Goal: Task Accomplishment & Management: Complete application form

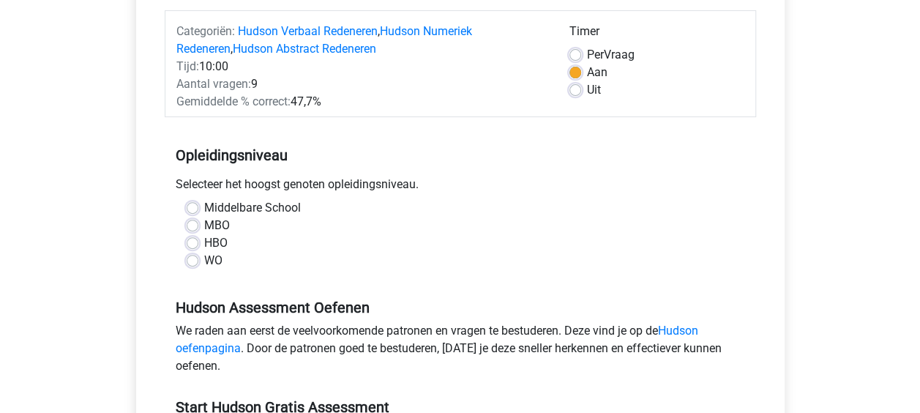
scroll to position [181, 0]
click at [201, 255] on div "WO" at bounding box center [460, 260] width 547 height 18
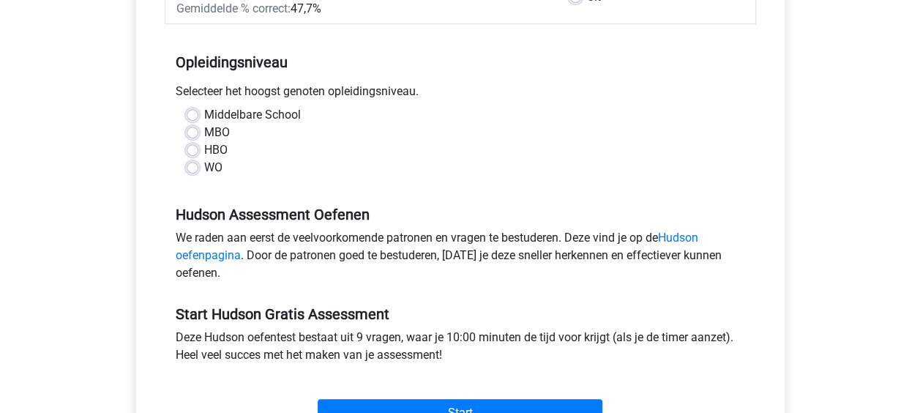
scroll to position [276, 0]
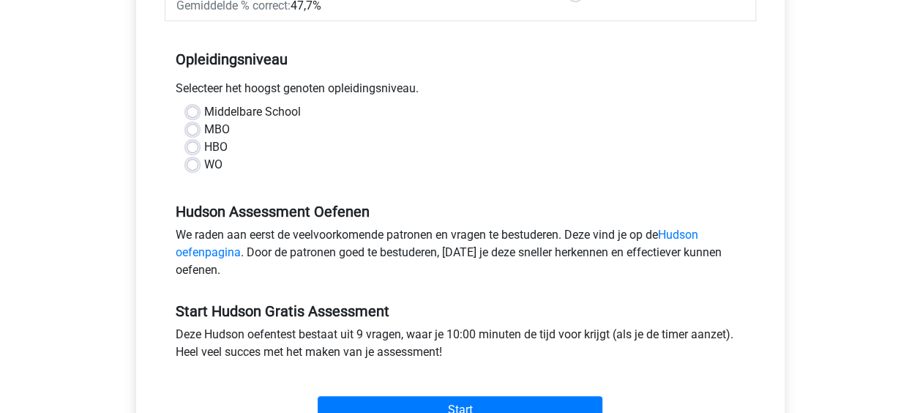
click at [204, 162] on label "WO" at bounding box center [213, 165] width 18 height 18
click at [190, 162] on input "WO" at bounding box center [193, 163] width 12 height 15
radio input "true"
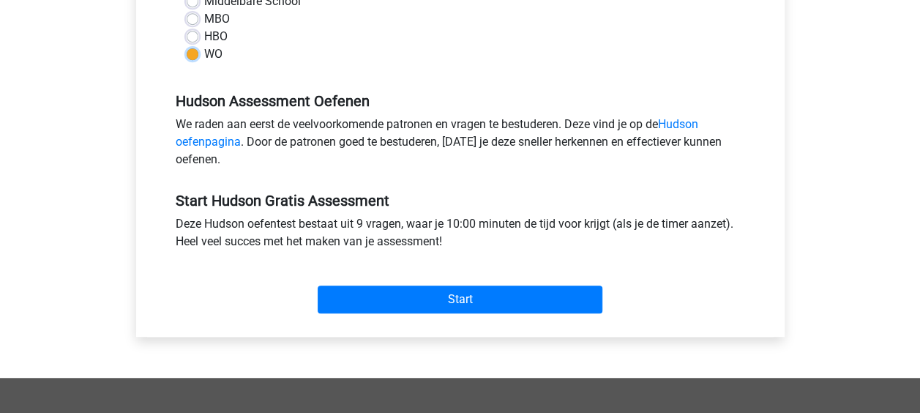
scroll to position [407, 0]
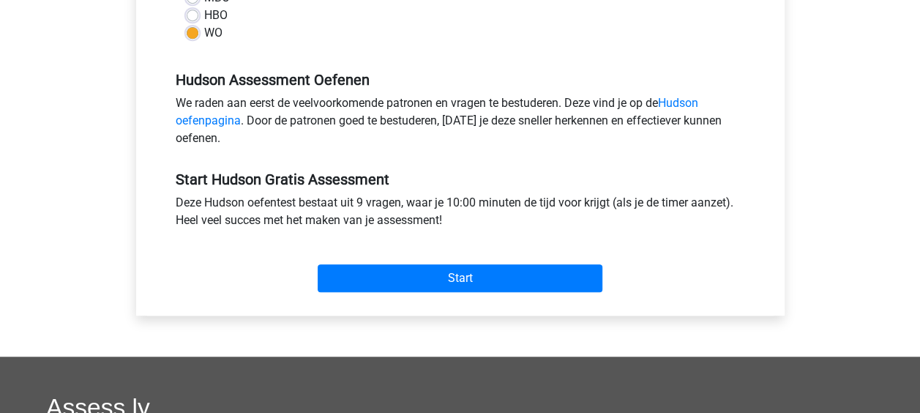
click at [355, 261] on div "Start" at bounding box center [460, 266] width 591 height 51
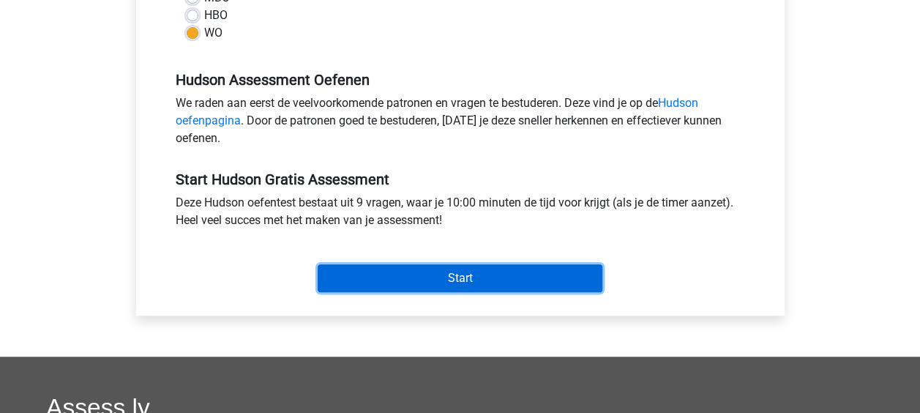
click at [361, 268] on input "Start" at bounding box center [460, 278] width 285 height 28
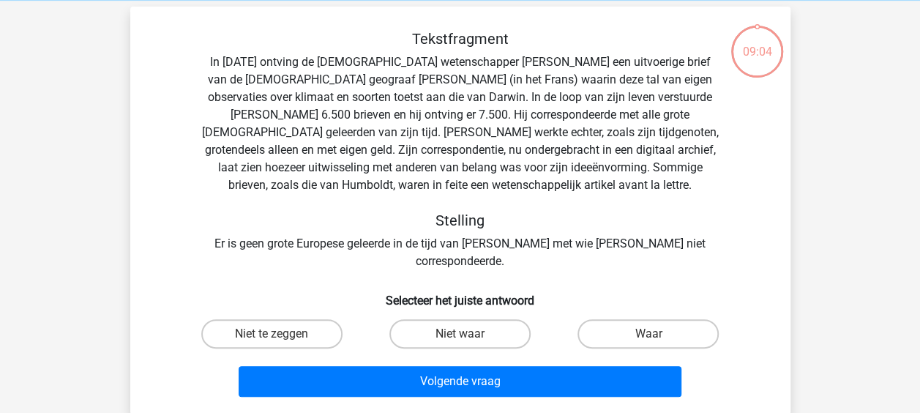
scroll to position [61, 0]
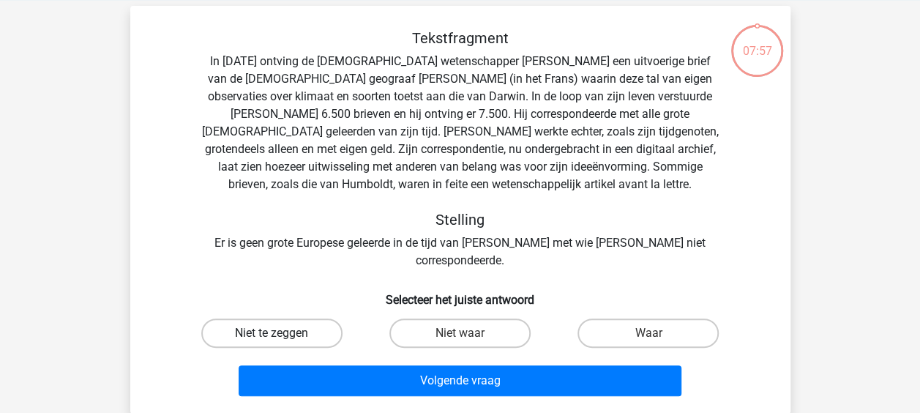
click at [297, 318] on label "Niet te zeggen" at bounding box center [271, 332] width 141 height 29
click at [281, 333] on input "Niet te zeggen" at bounding box center [276, 338] width 10 height 10
radio input "true"
click at [616, 318] on label "Waar" at bounding box center [647, 332] width 141 height 29
click at [648, 333] on input "Waar" at bounding box center [653, 338] width 10 height 10
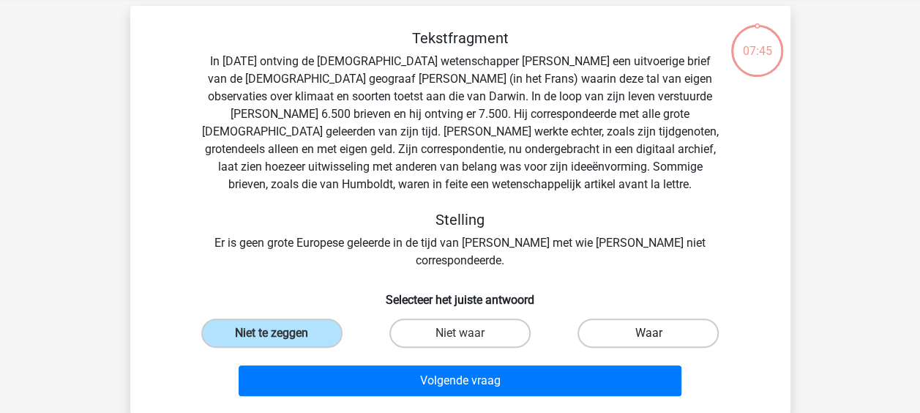
radio input "true"
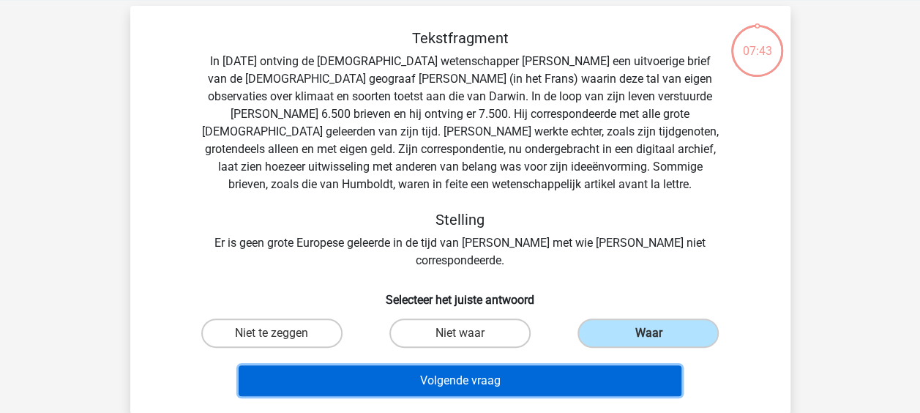
click at [562, 365] on button "Volgende vraag" at bounding box center [460, 380] width 443 height 31
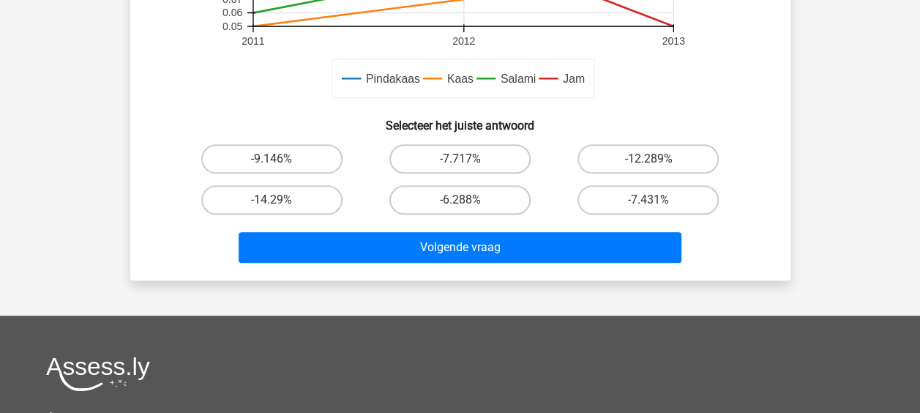
scroll to position [534, 0]
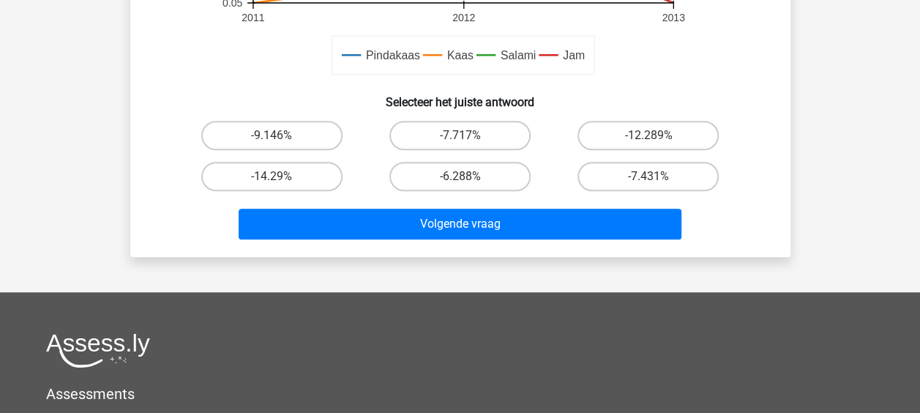
click at [460, 180] on input "-6.288%" at bounding box center [464, 181] width 10 height 10
radio input "true"
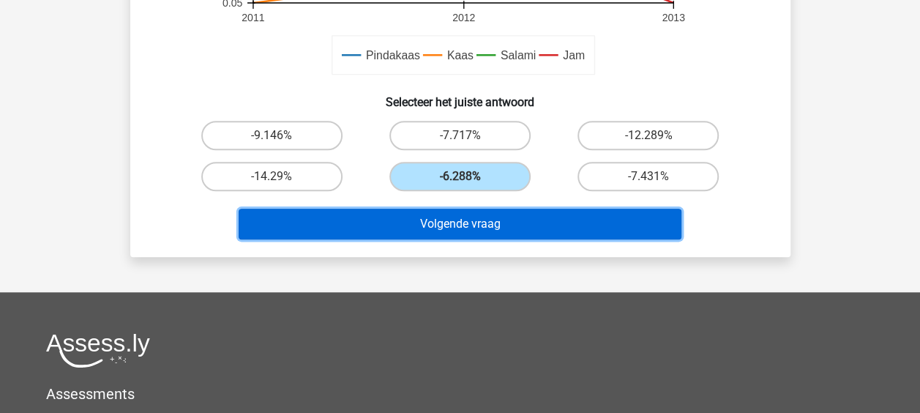
click at [489, 226] on button "Volgende vraag" at bounding box center [460, 224] width 443 height 31
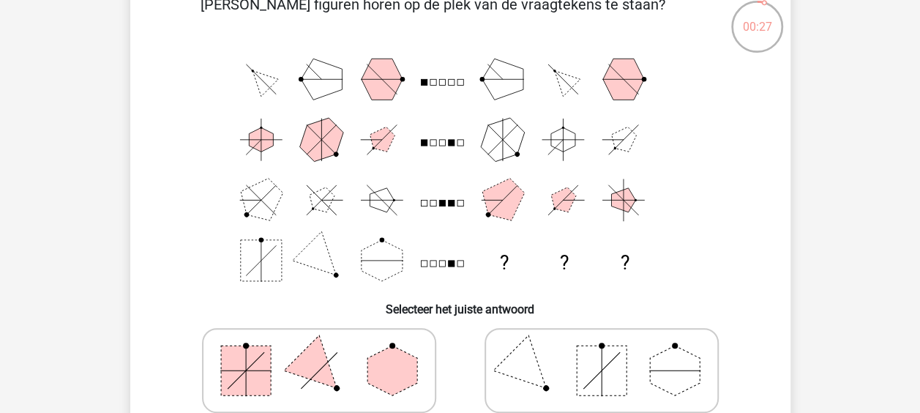
scroll to position [80, 0]
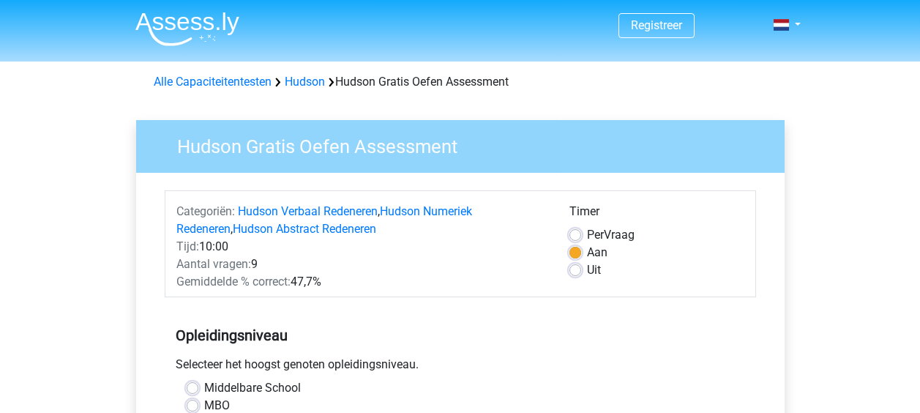
scroll to position [407, 0]
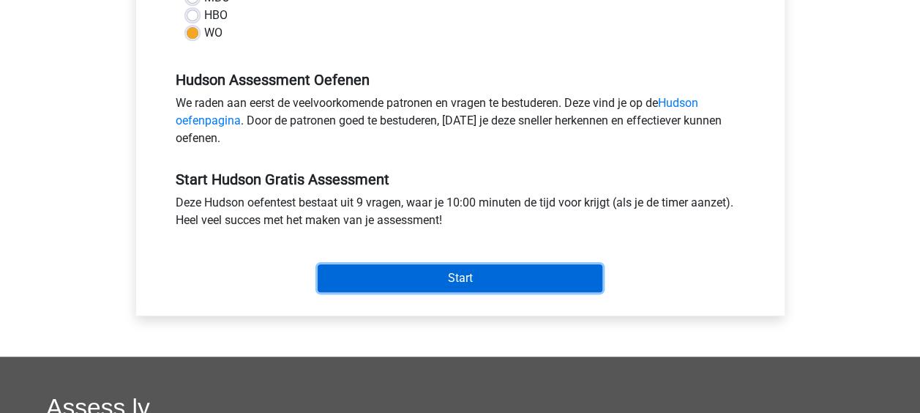
click at [444, 266] on input "Start" at bounding box center [460, 278] width 285 height 28
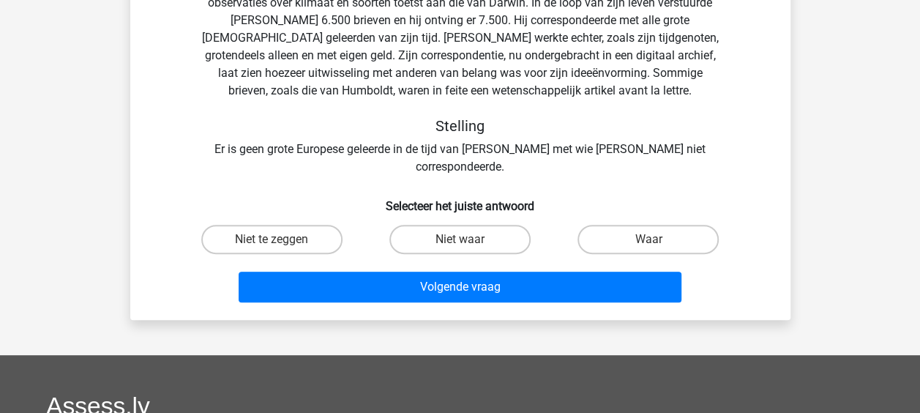
scroll to position [156, 0]
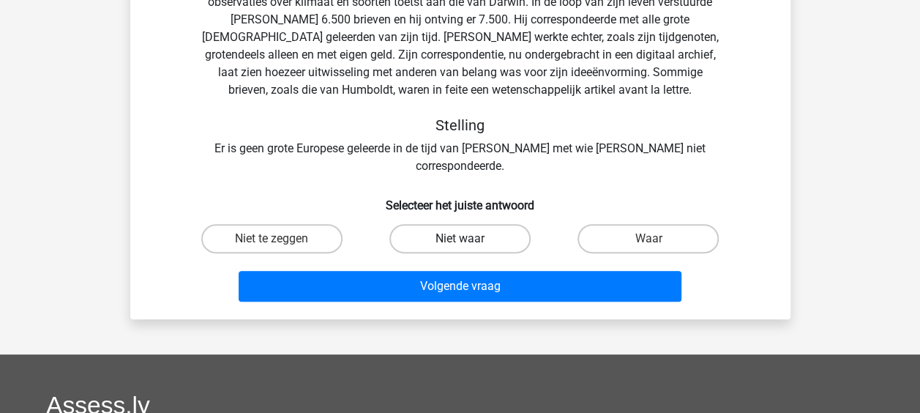
click at [496, 224] on label "Niet waar" at bounding box center [459, 238] width 141 height 29
click at [469, 239] on input "Niet waar" at bounding box center [464, 244] width 10 height 10
radio input "true"
click at [606, 224] on label "Waar" at bounding box center [647, 238] width 141 height 29
click at [648, 239] on input "Waar" at bounding box center [653, 244] width 10 height 10
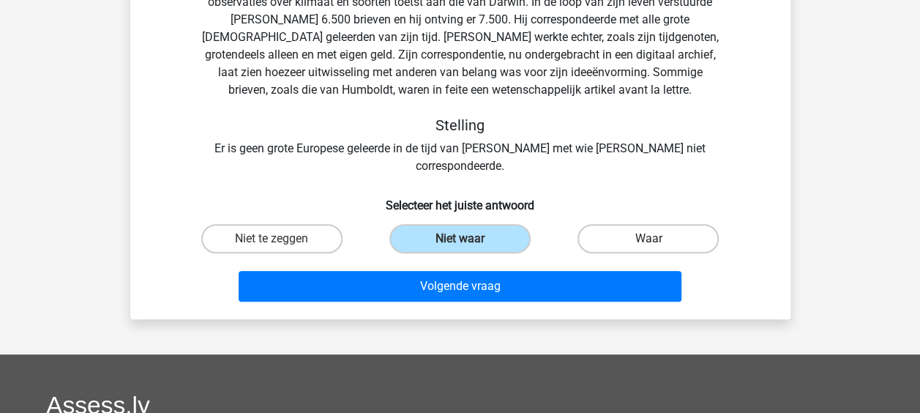
radio input "true"
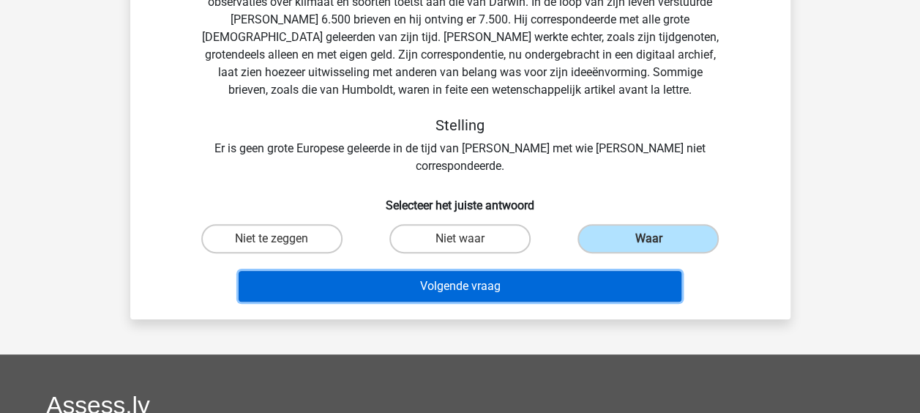
click at [570, 271] on button "Volgende vraag" at bounding box center [460, 286] width 443 height 31
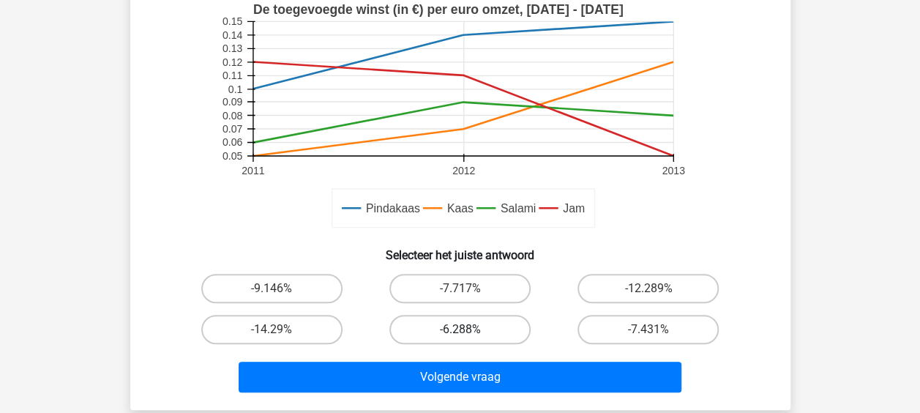
scroll to position [389, 0]
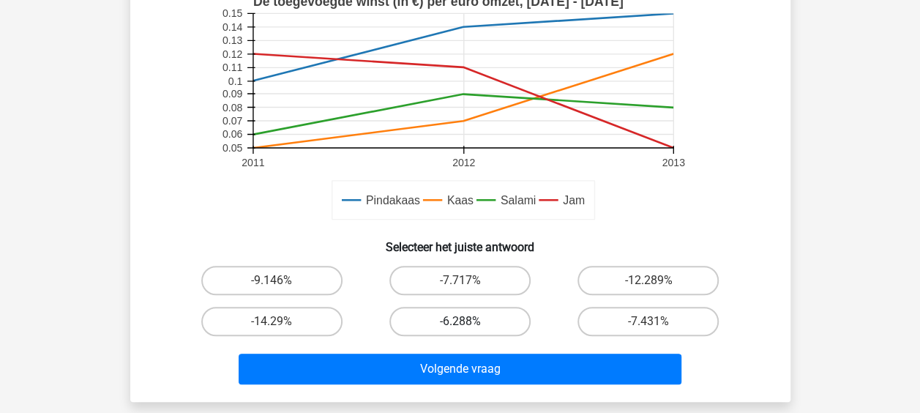
click at [476, 321] on label "-6.288%" at bounding box center [459, 321] width 141 height 29
click at [469, 321] on input "-6.288%" at bounding box center [464, 326] width 10 height 10
radio input "true"
click at [475, 345] on div "Volgende vraag" at bounding box center [460, 366] width 613 height 48
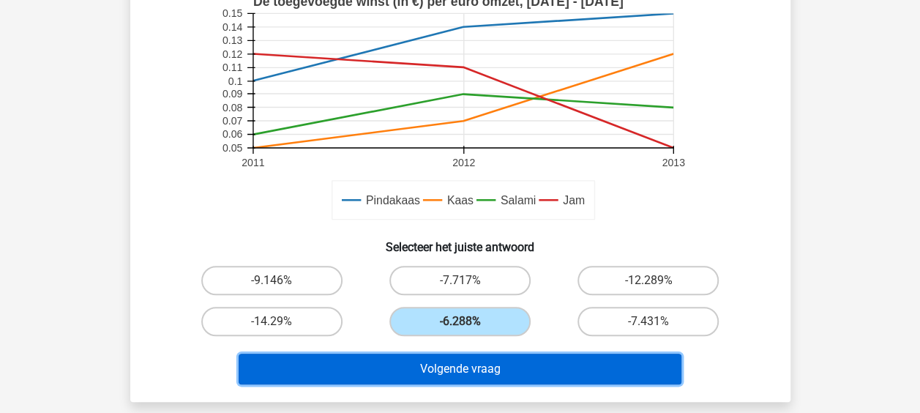
click at [475, 367] on button "Volgende vraag" at bounding box center [460, 368] width 443 height 31
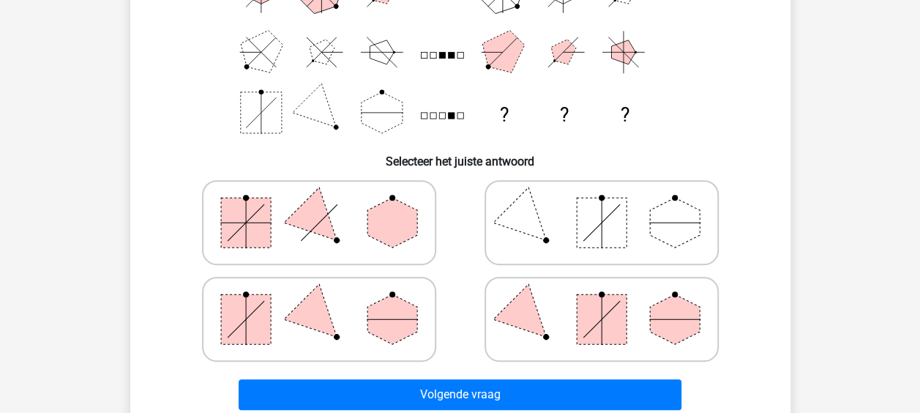
scroll to position [233, 0]
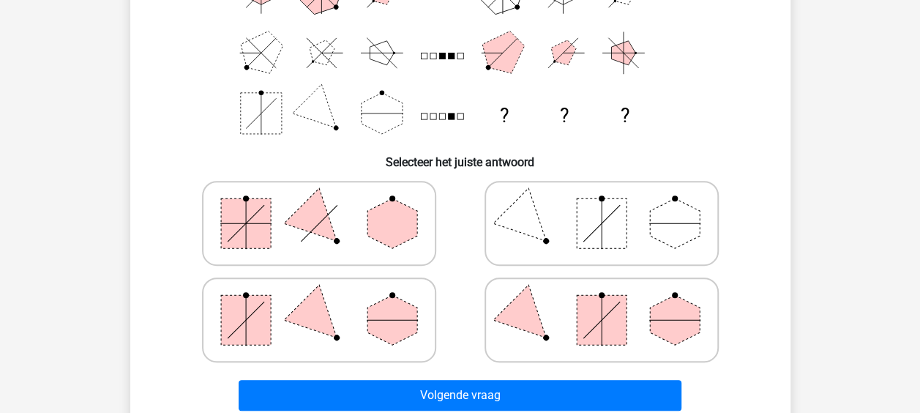
click at [372, 301] on icon at bounding box center [318, 319] width 219 height 73
click at [328, 301] on input "radio" at bounding box center [324, 297] width 10 height 10
radio input "true"
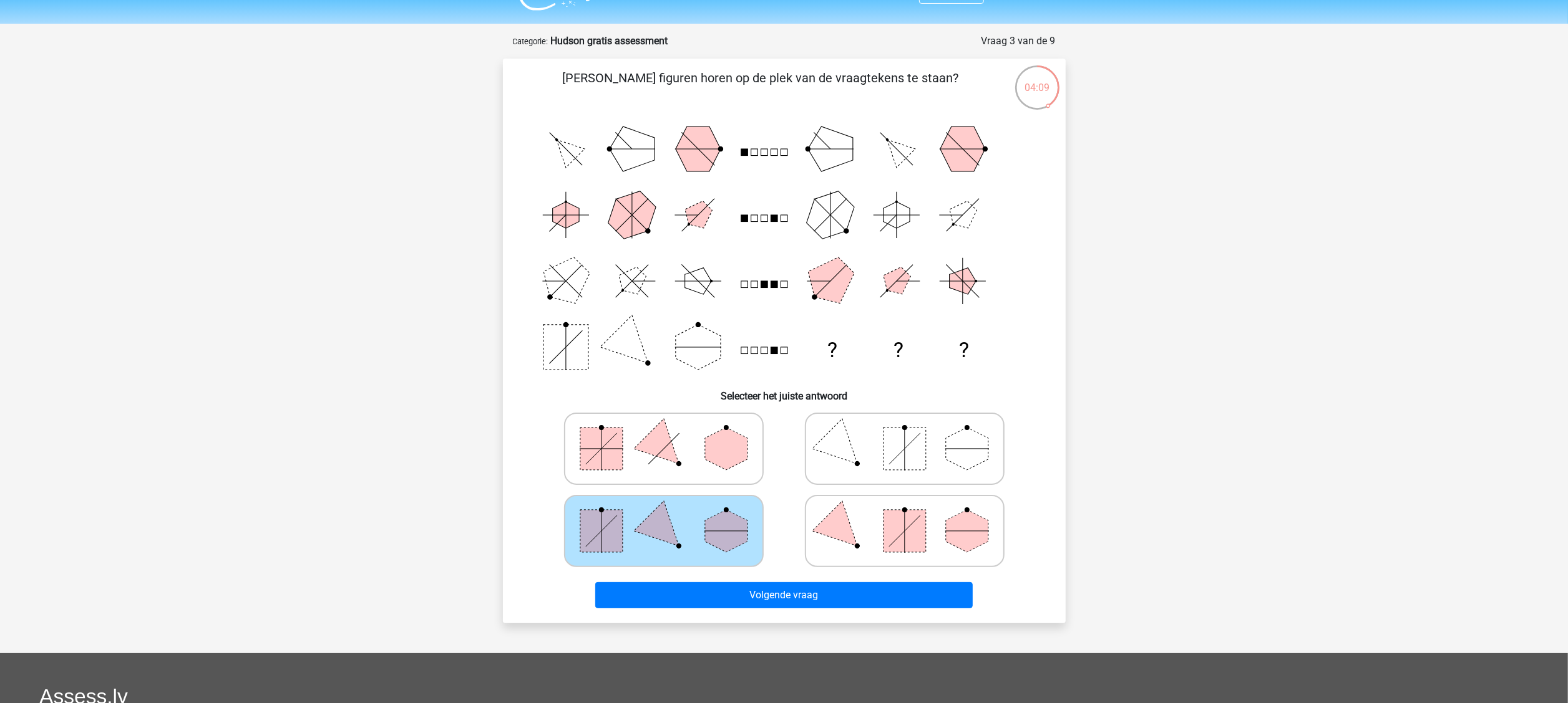
scroll to position [25, 0]
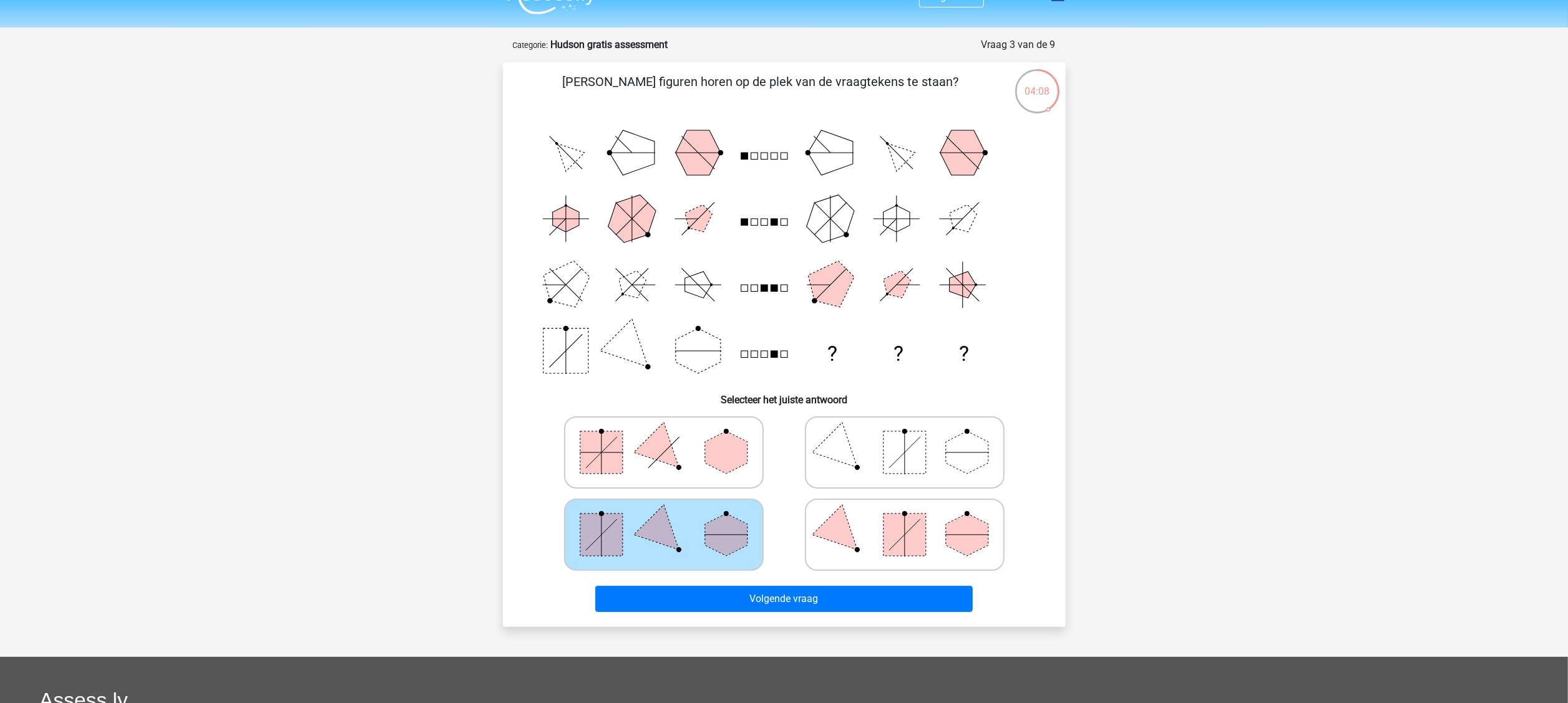
drag, startPoint x: 726, startPoint y: 0, endPoint x: 395, endPoint y: 216, distance: 395.2
click at [395, 216] on div "Registreer ?" at bounding box center [784, 481] width 1568 height 1011
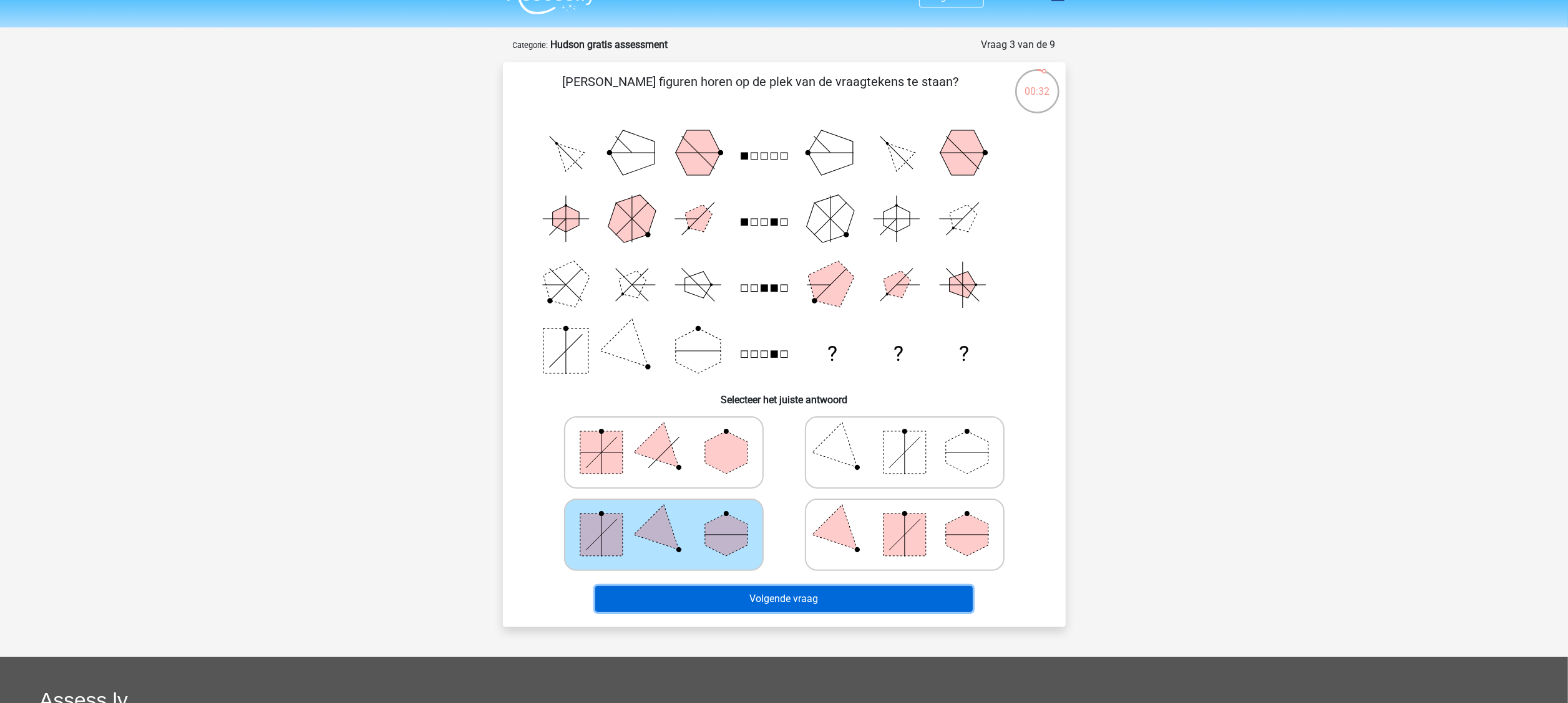
click at [784, 351] on button "Volgende vraag" at bounding box center [784, 599] width 378 height 26
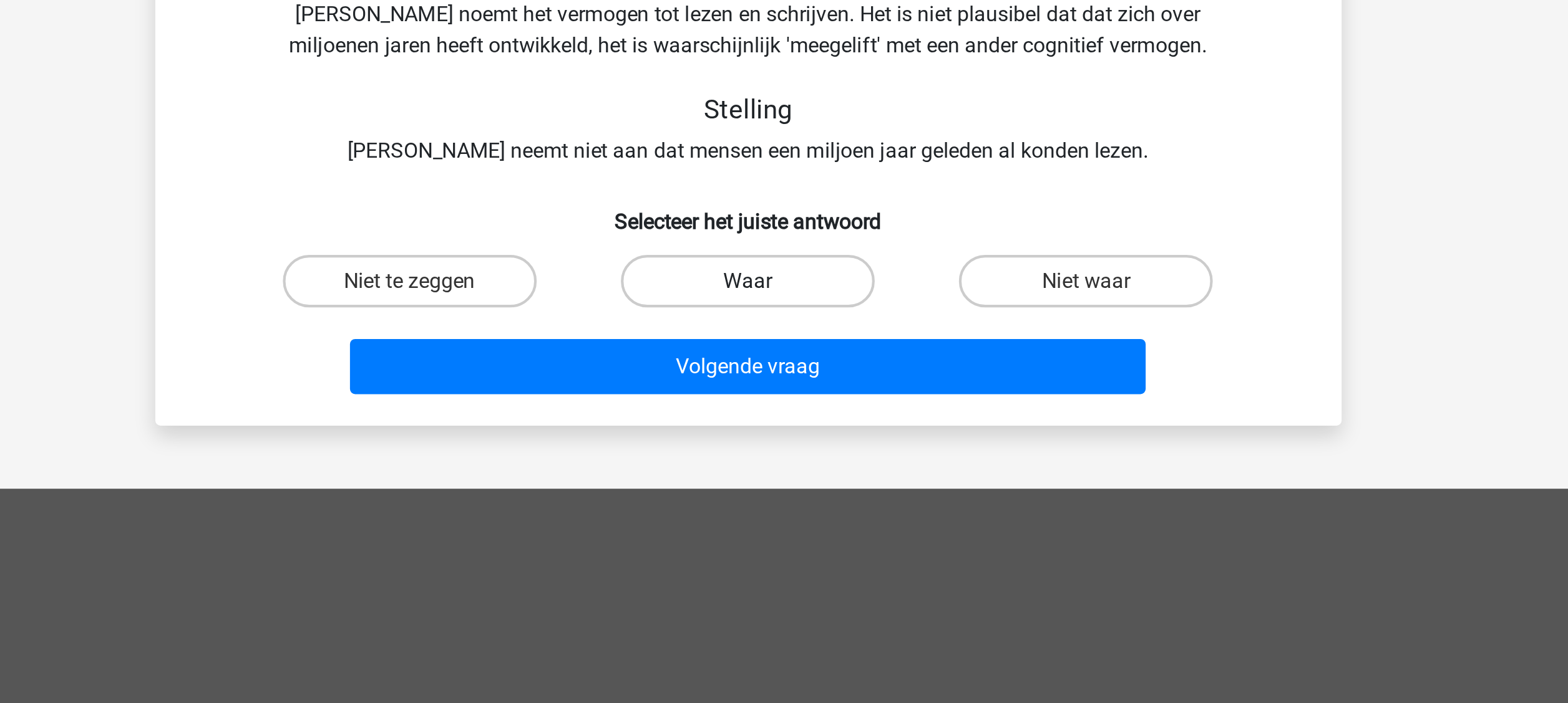
scroll to position [61, 0]
